Goal: Check status: Check status

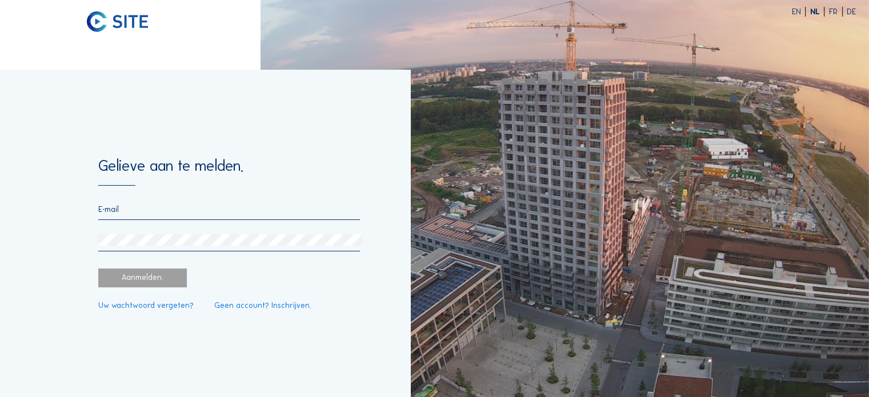
click at [139, 201] on form "Gelieve aan te melden. Aanmelden. Uw wachtwoord vergeten? Geen account? Inschri…" at bounding box center [229, 234] width 262 height 152
click at [136, 213] on input "email" at bounding box center [229, 210] width 262 height 10
type input "[EMAIL_ADDRESS][PERSON_NAME][DOMAIN_NAME]"
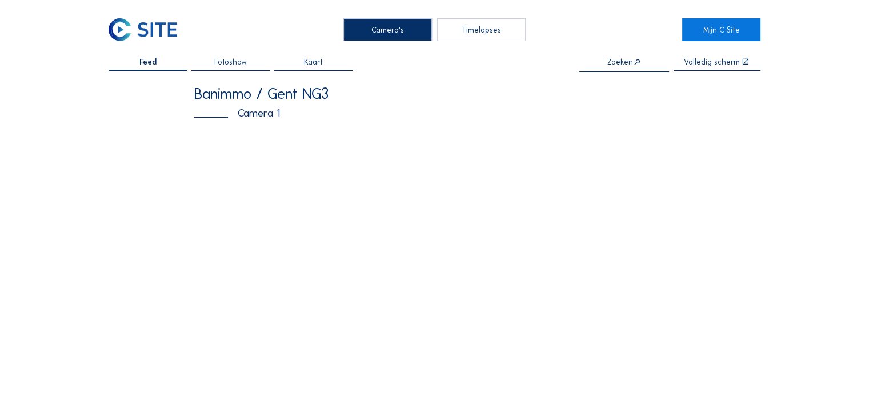
scroll to position [76, 0]
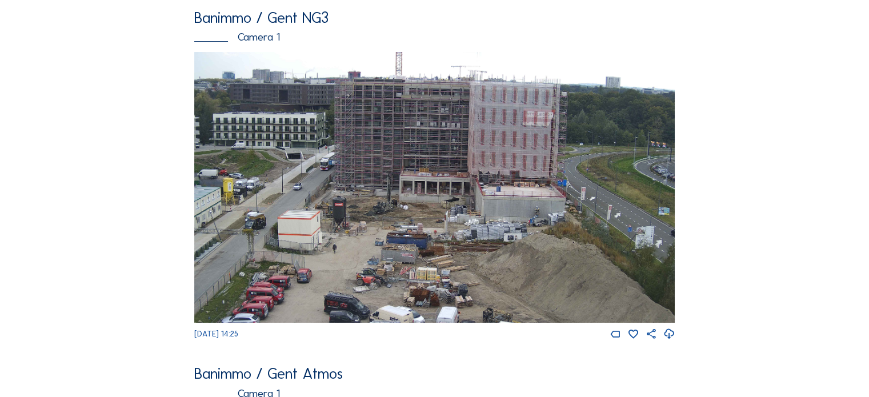
click at [401, 186] on img at bounding box center [434, 187] width 480 height 270
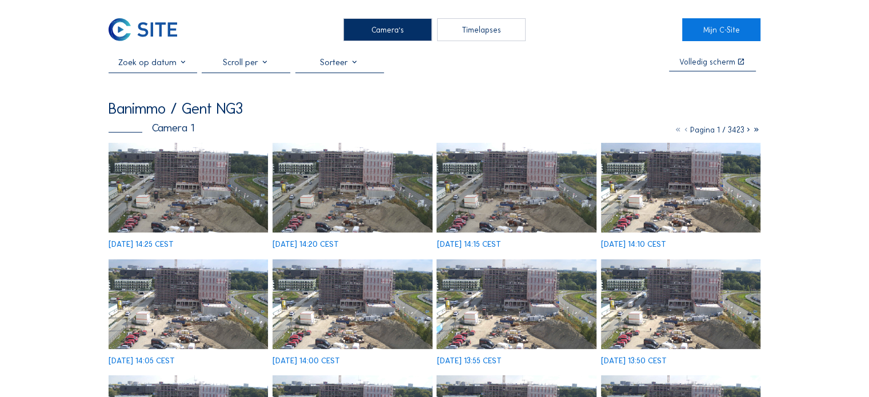
click at [189, 189] on img at bounding box center [188, 188] width 159 height 90
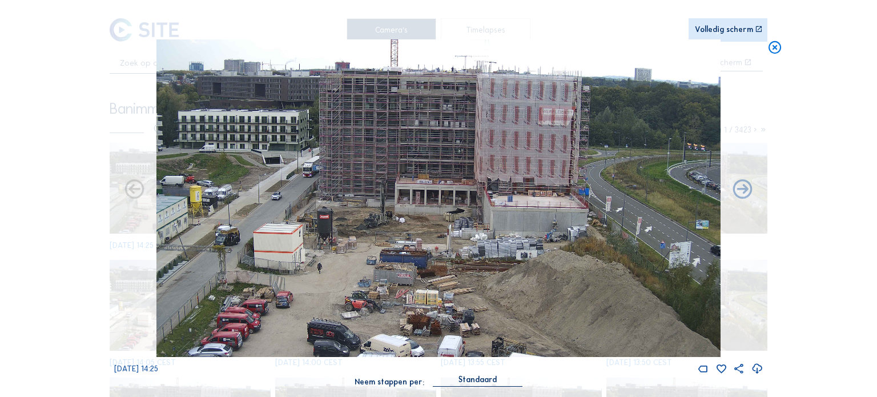
click at [780, 46] on icon at bounding box center [775, 47] width 15 height 16
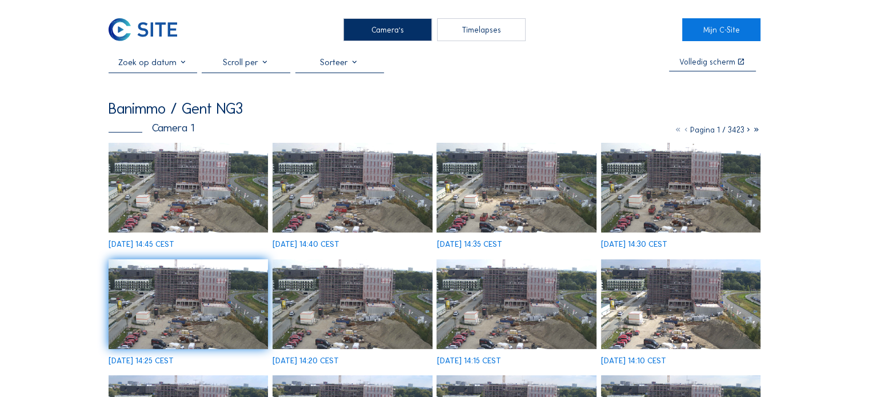
click at [202, 202] on img at bounding box center [188, 188] width 159 height 90
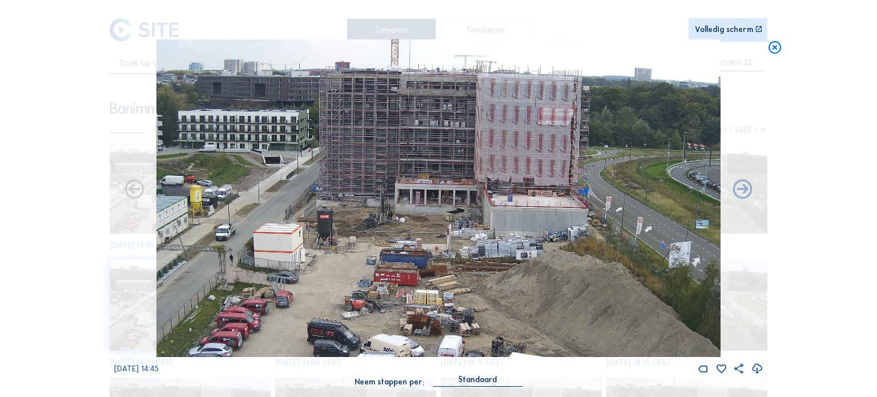
click at [772, 48] on icon at bounding box center [775, 47] width 15 height 16
